Goal: Transaction & Acquisition: Purchase product/service

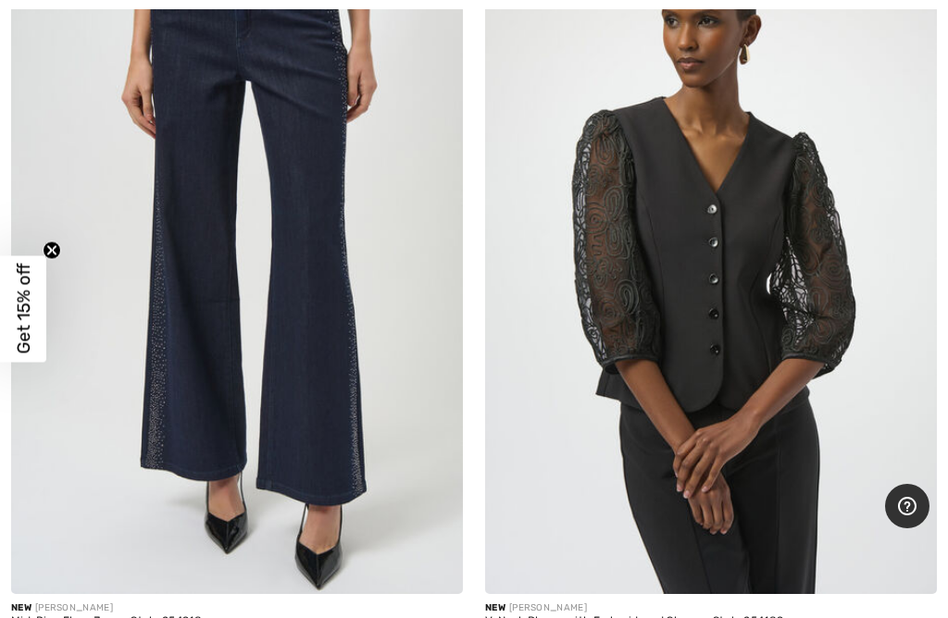
scroll to position [19426, 0]
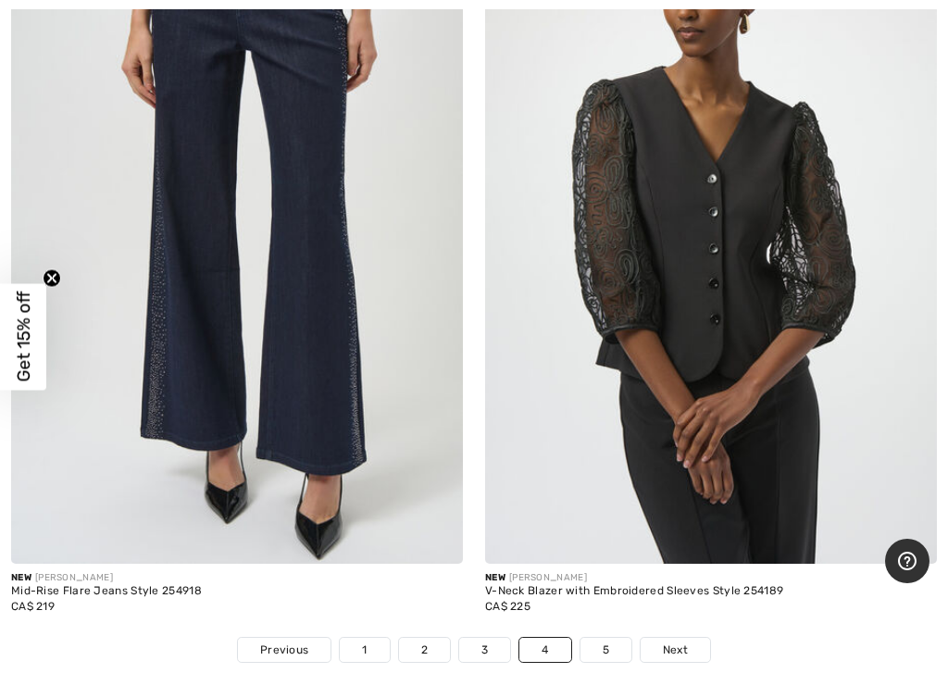
click at [779, 298] on img at bounding box center [711, 225] width 452 height 678
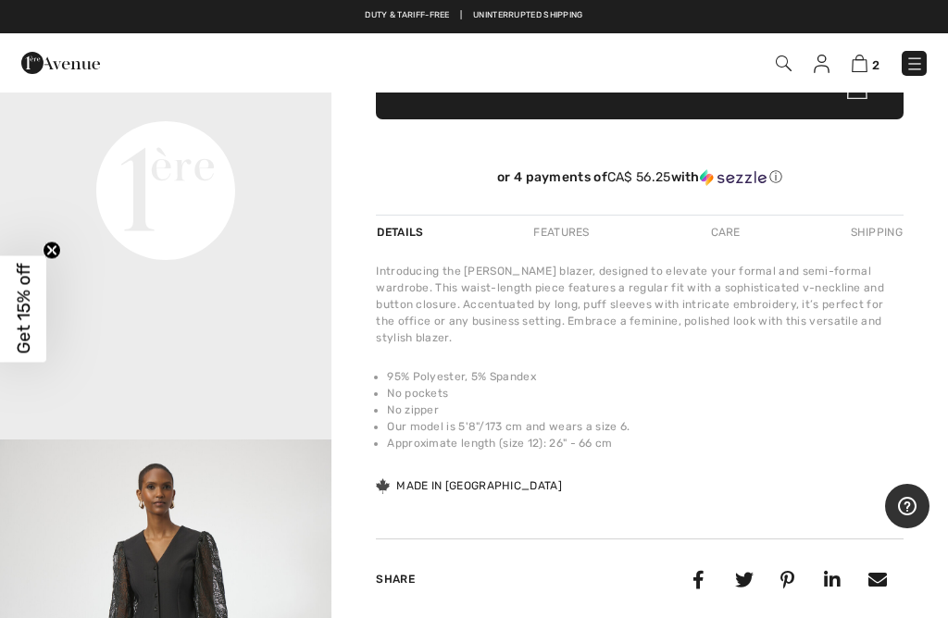
scroll to position [475, 0]
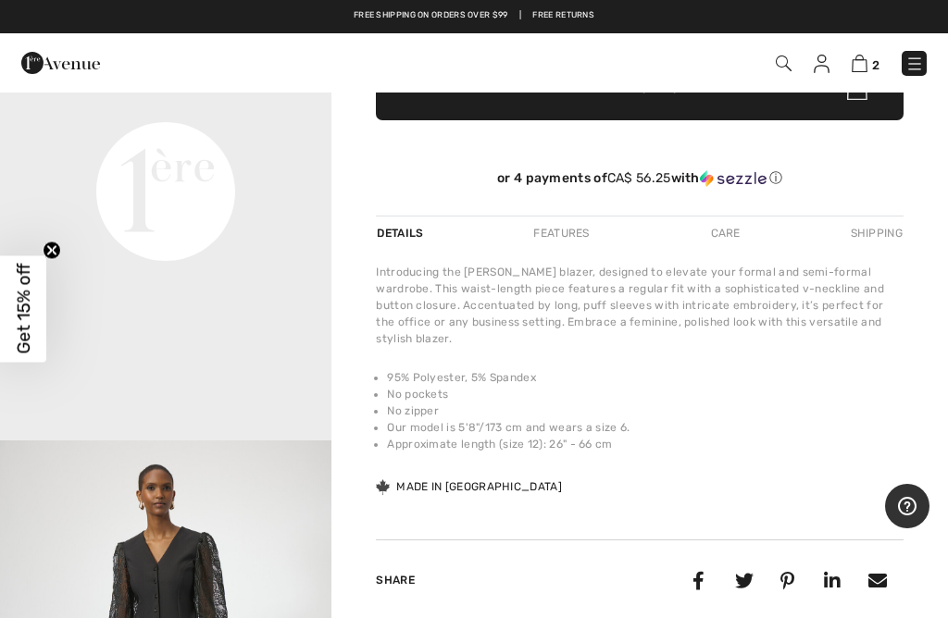
click at [574, 233] on div "Features" at bounding box center [560, 233] width 87 height 33
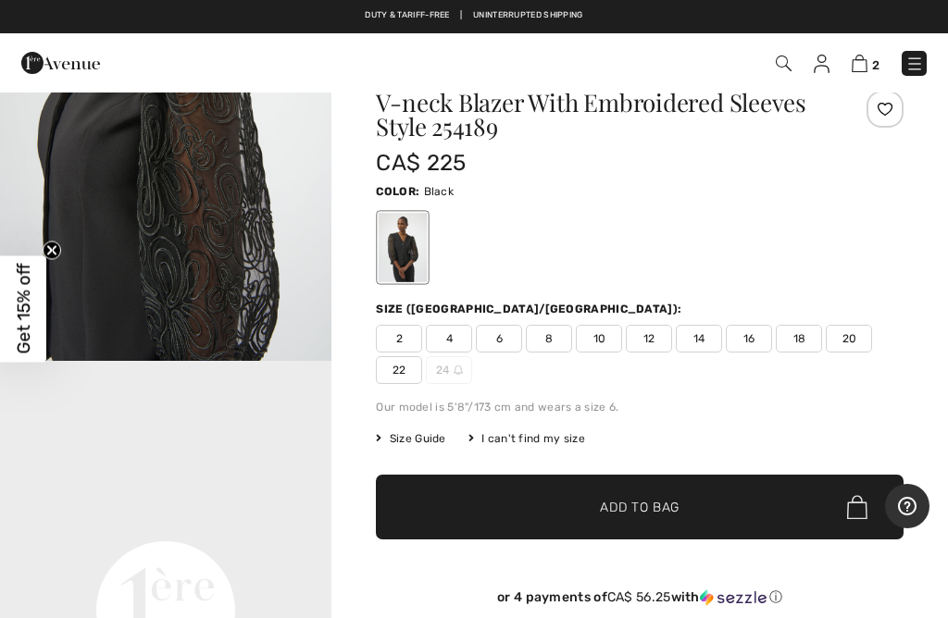
scroll to position [0, 0]
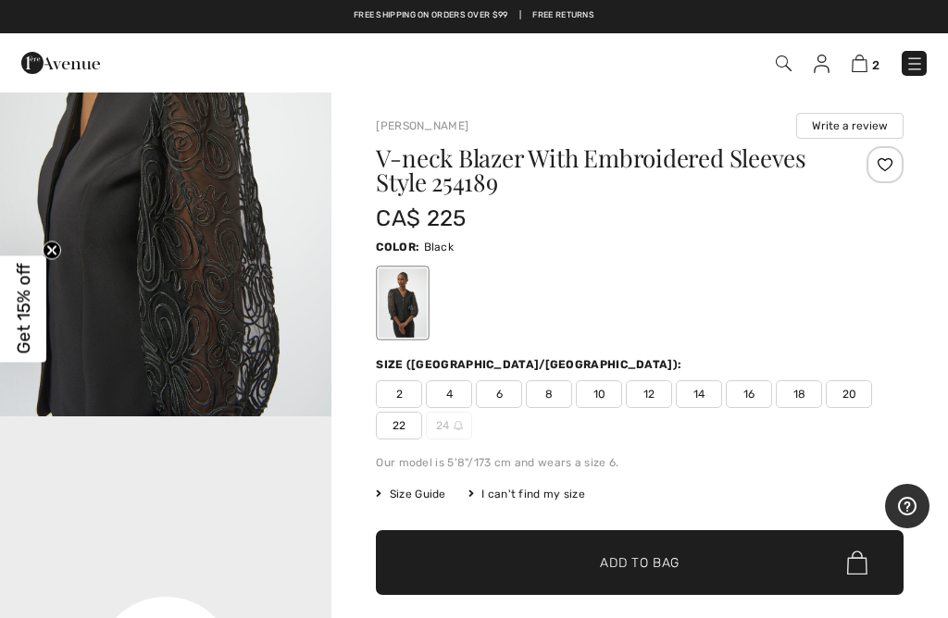
click at [427, 502] on span "Size Guide" at bounding box center [410, 494] width 69 height 17
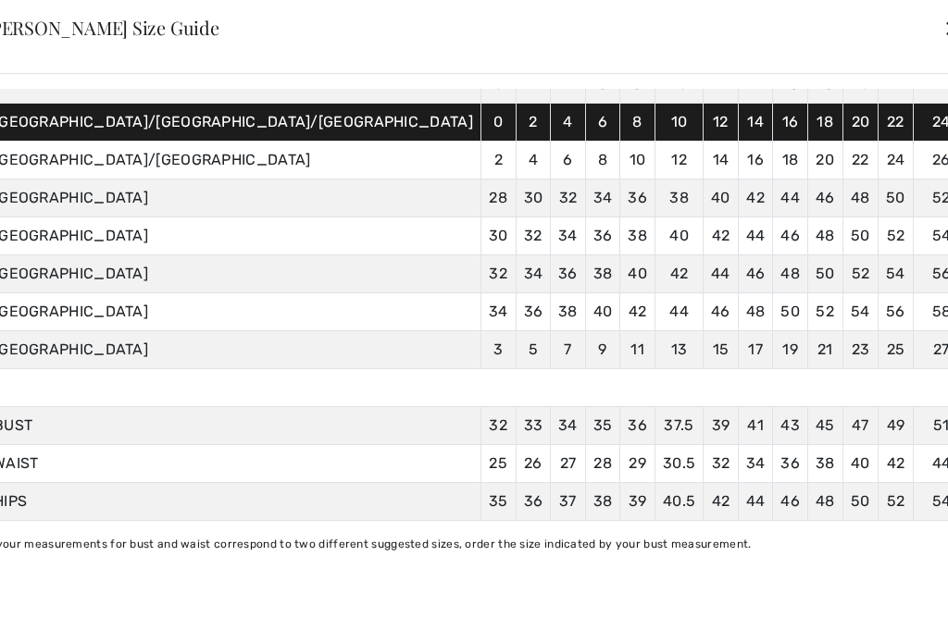
scroll to position [149, 0]
click at [943, 37] on div "✕" at bounding box center [952, 27] width 19 height 39
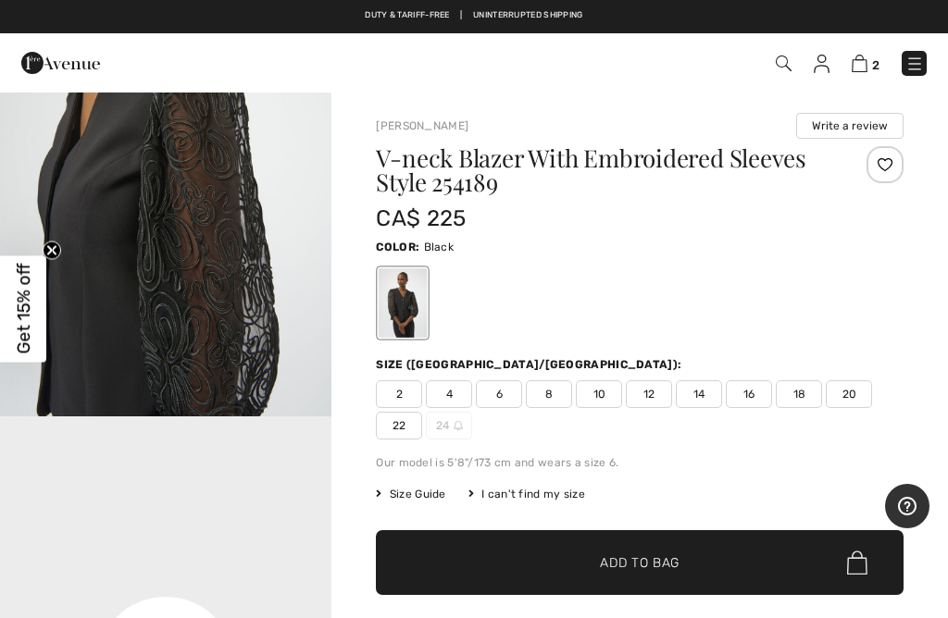
click at [661, 396] on span "12" at bounding box center [649, 394] width 46 height 28
click at [615, 563] on span "Add to Bag" at bounding box center [640, 563] width 80 height 19
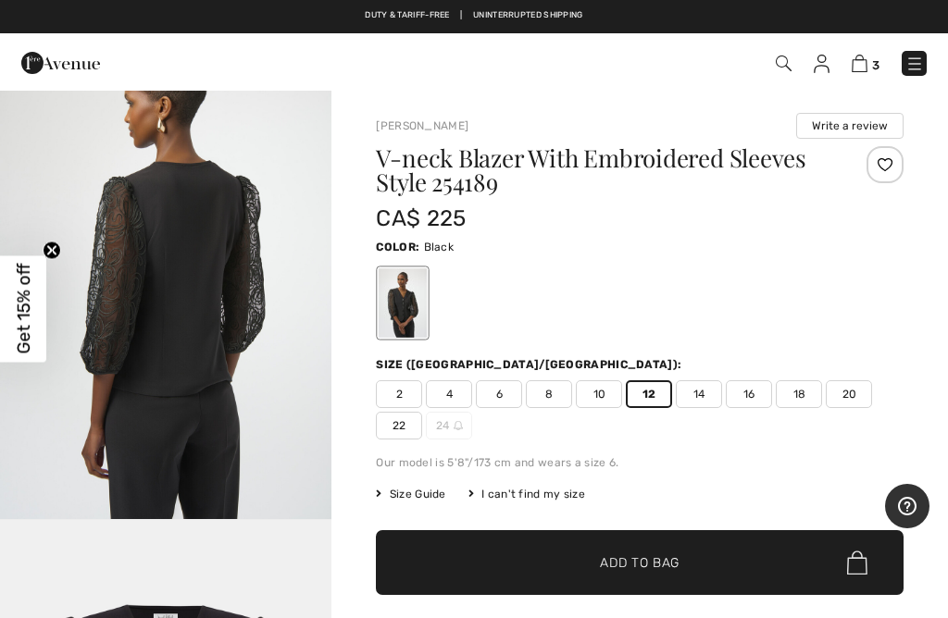
scroll to position [2138, 0]
click at [223, 344] on img "4 / 5" at bounding box center [165, 270] width 331 height 497
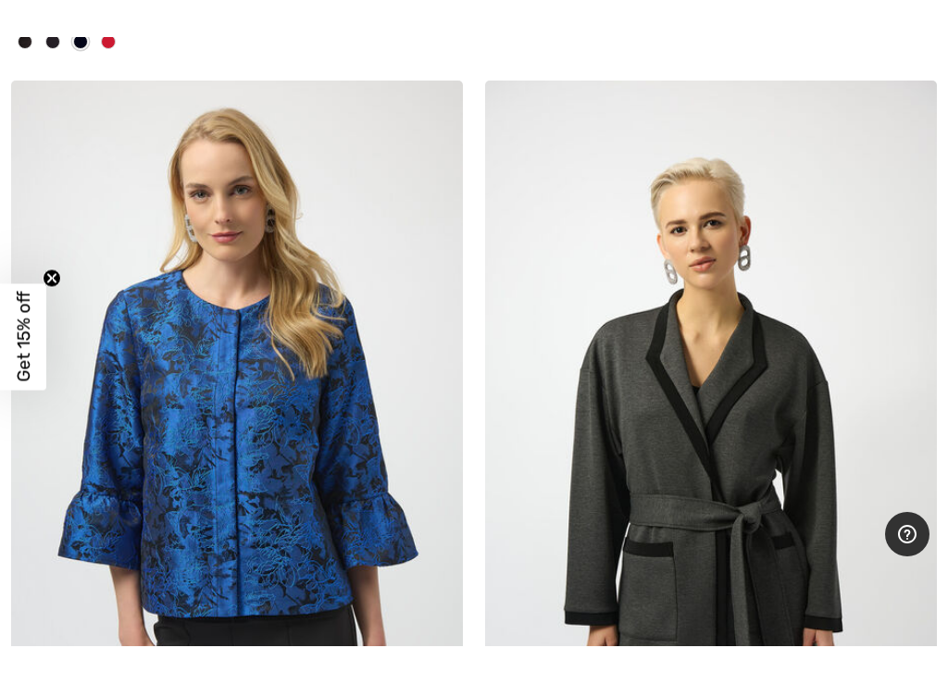
scroll to position [1738, 0]
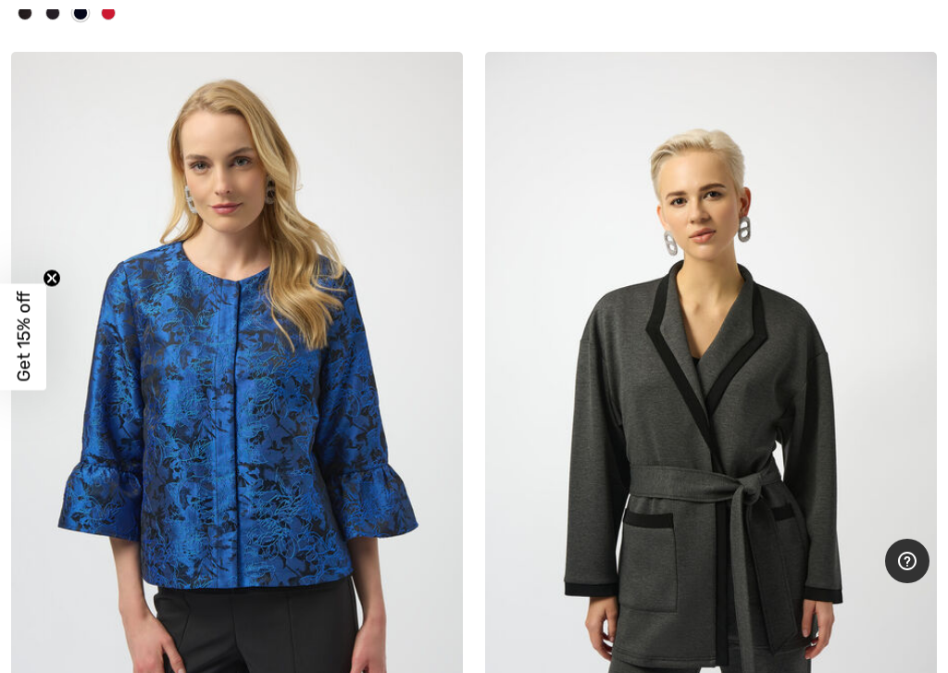
click at [248, 520] on img at bounding box center [237, 391] width 452 height 678
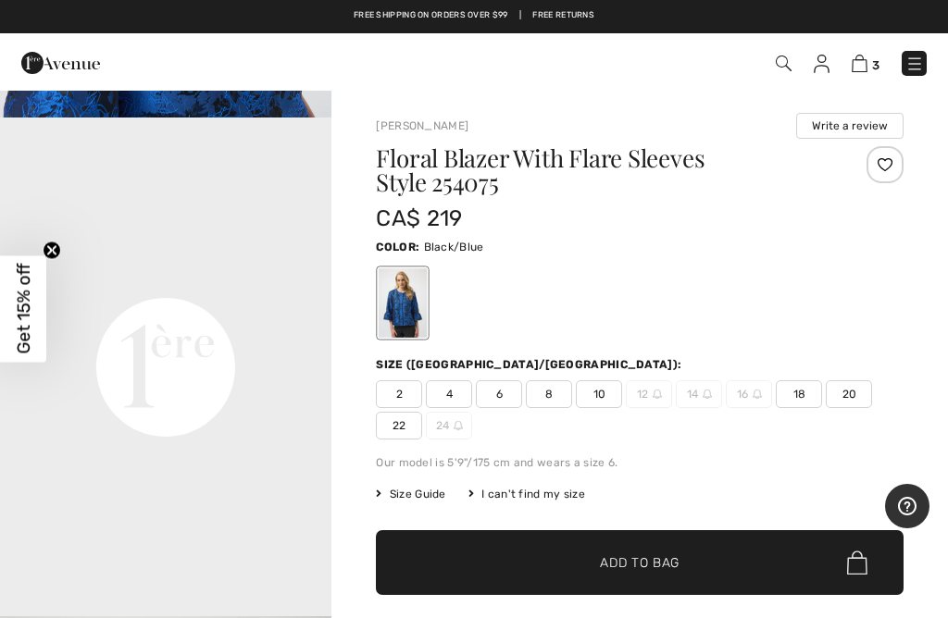
scroll to position [969, 0]
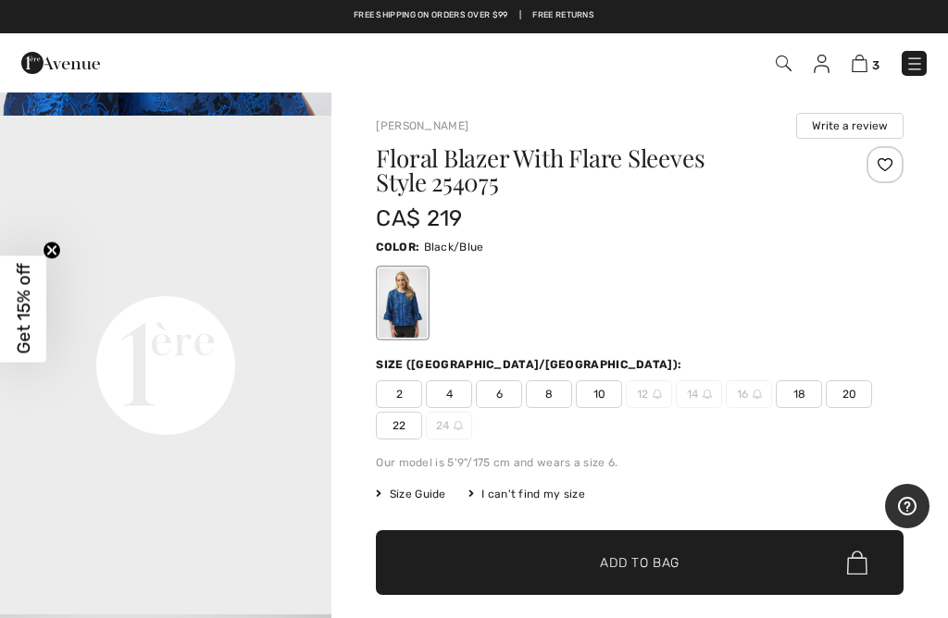
click at [290, 282] on video "Your browser does not support the video tag." at bounding box center [165, 200] width 331 height 166
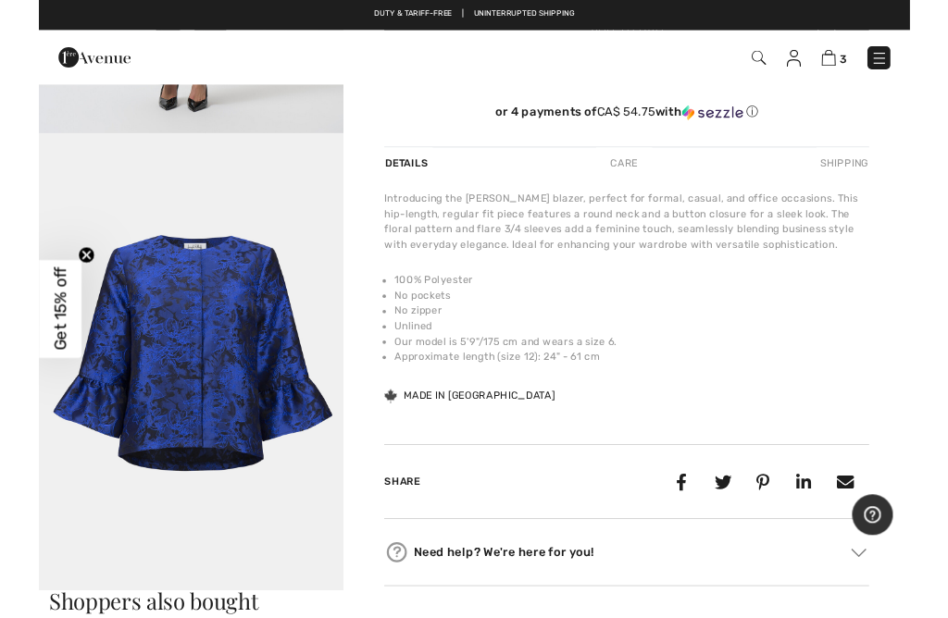
scroll to position [522, 0]
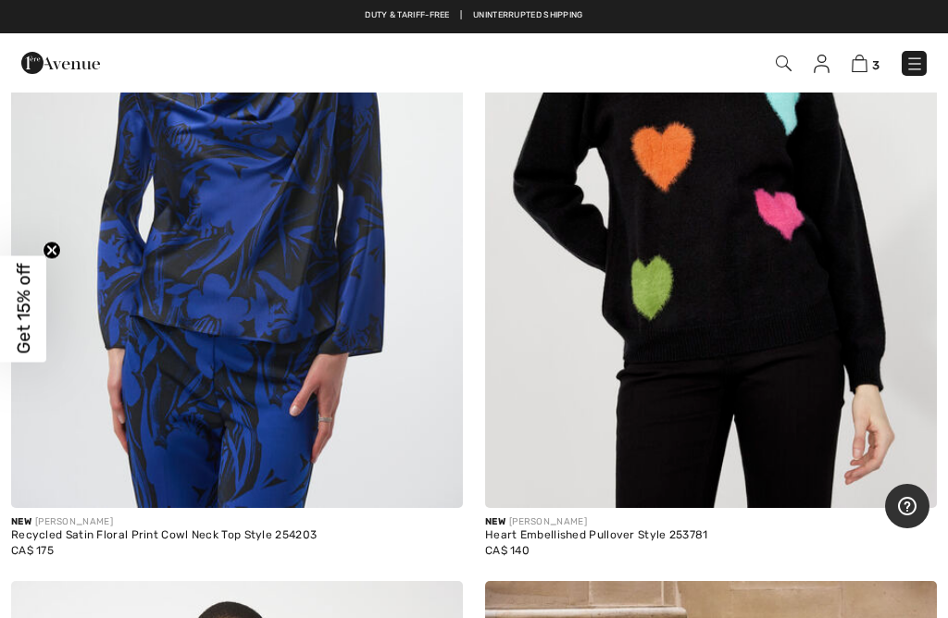
scroll to position [16118, 0]
